Goal: Information Seeking & Learning: Learn about a topic

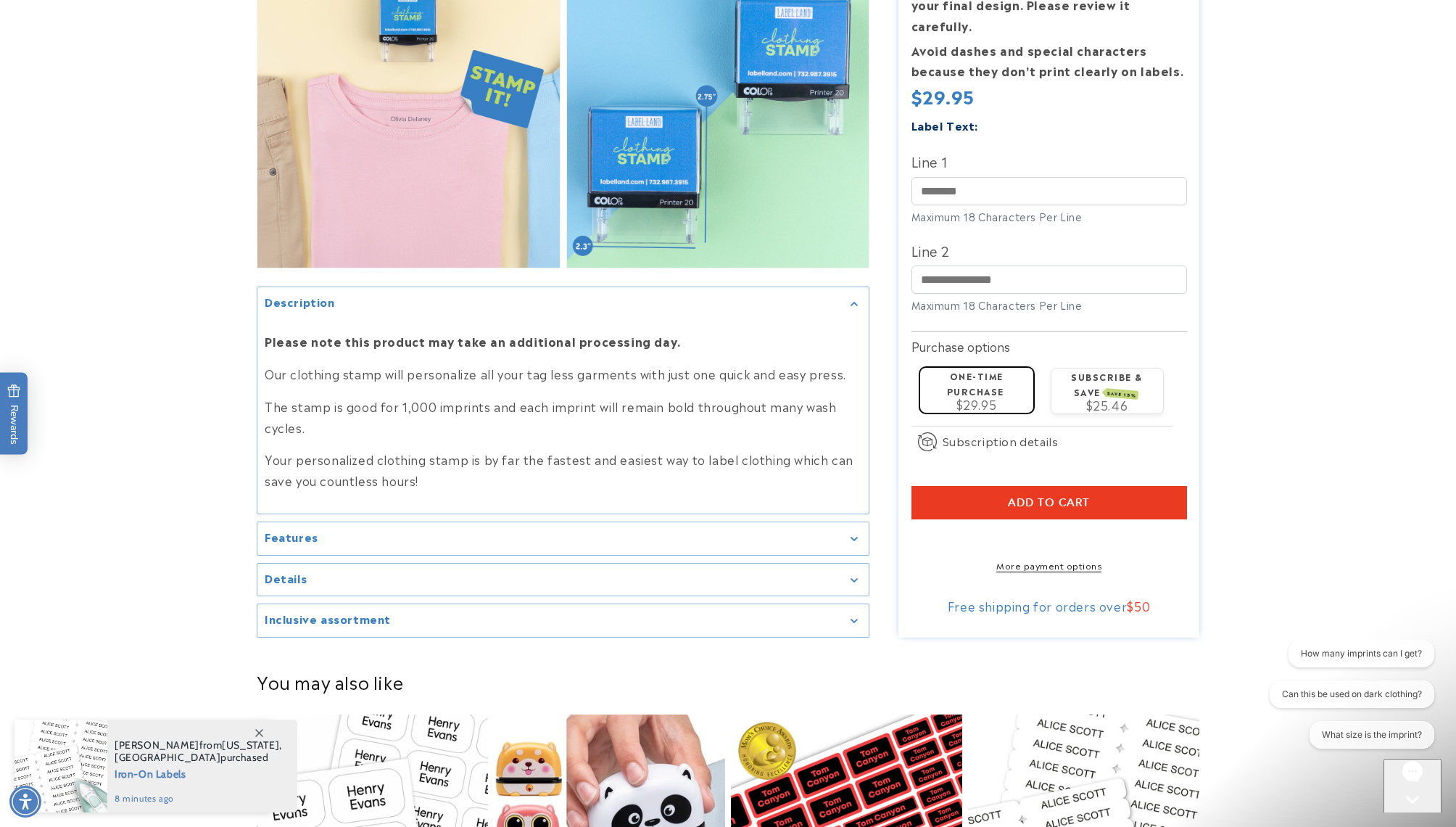
scroll to position [1420, 0]
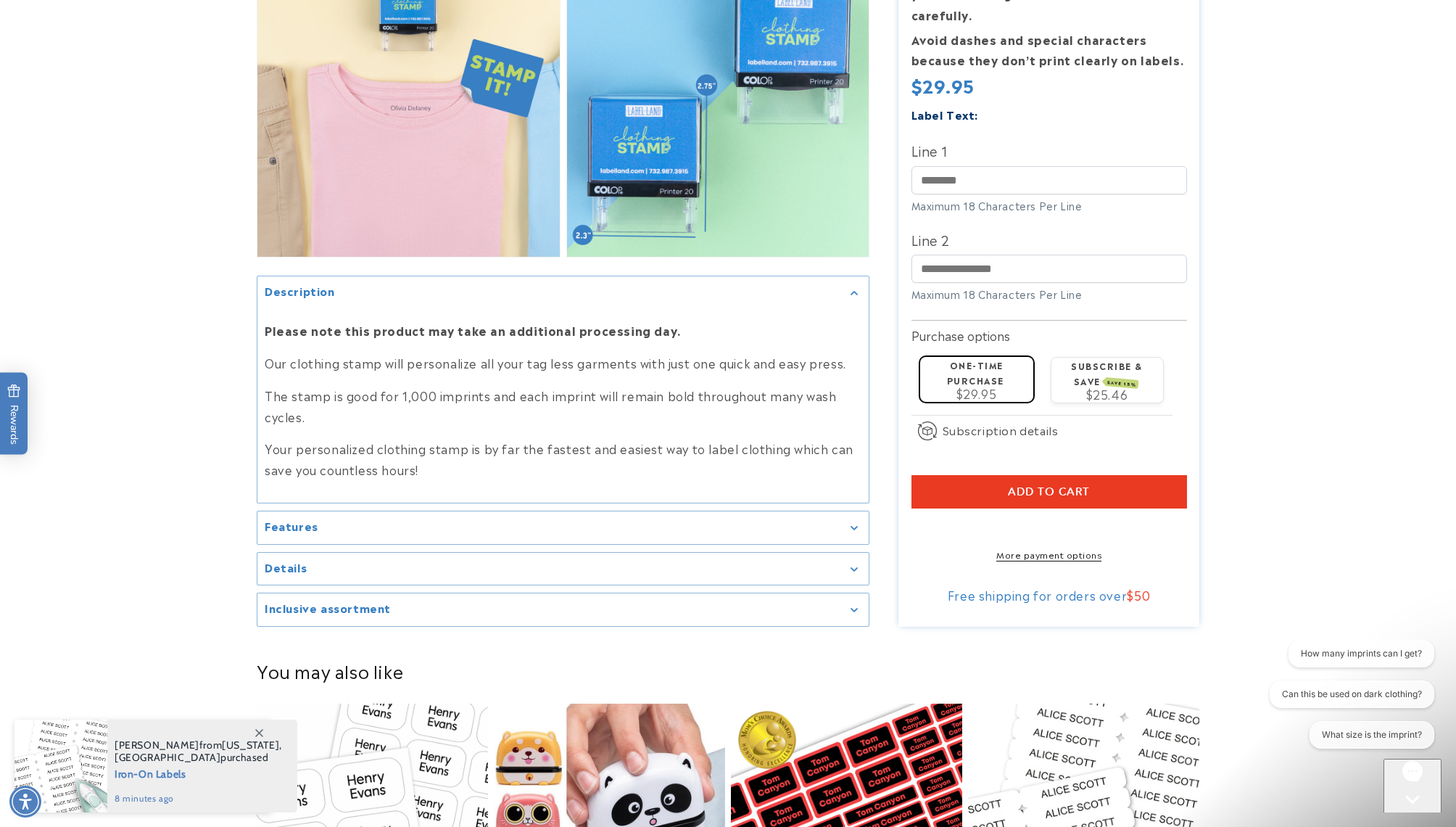
click at [283, 569] on h2 "Details" at bounding box center [286, 567] width 42 height 15
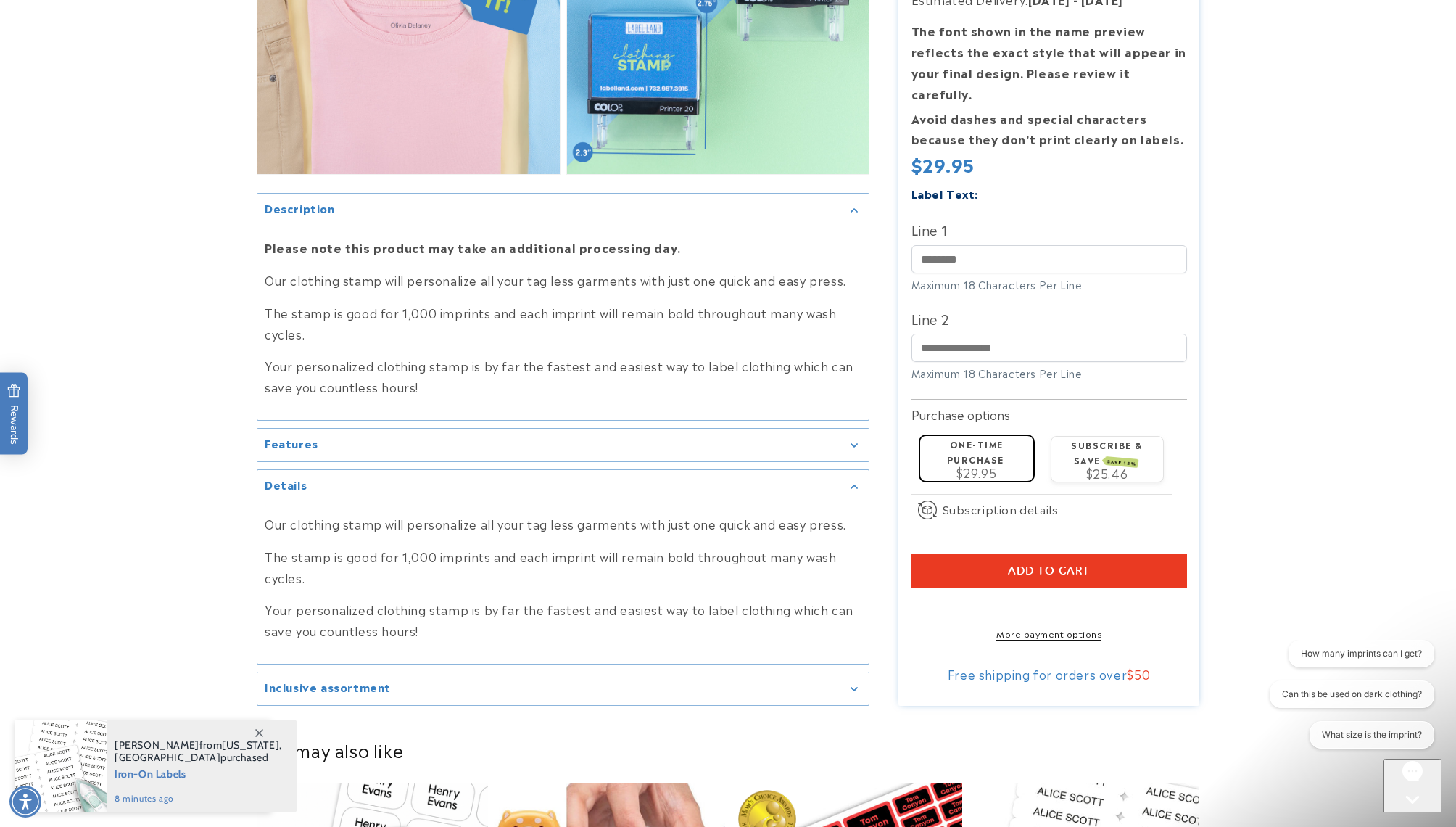
scroll to position [1505, 0]
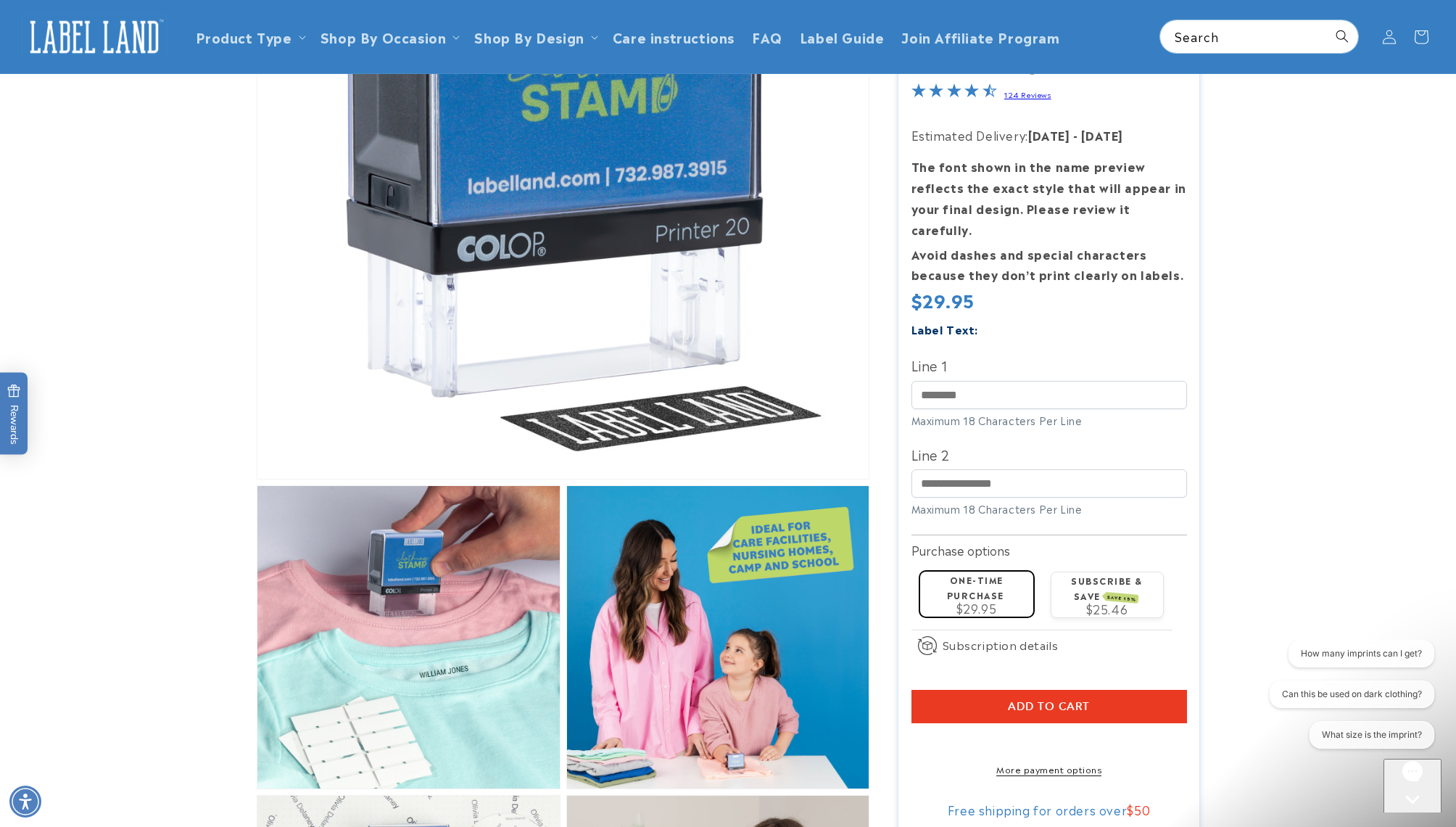
scroll to position [0, 0]
